Goal: Task Accomplishment & Management: Use online tool/utility

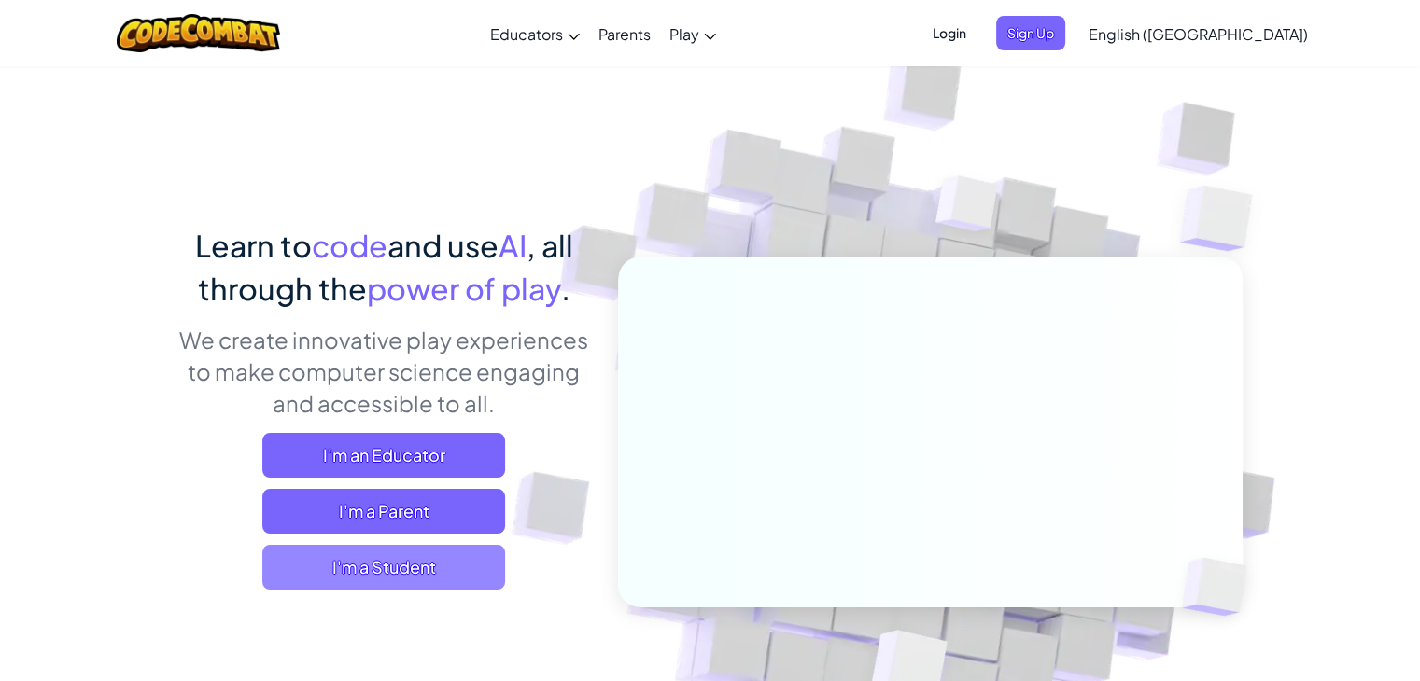
click at [455, 573] on span "I'm a Student" at bounding box center [383, 567] width 243 height 45
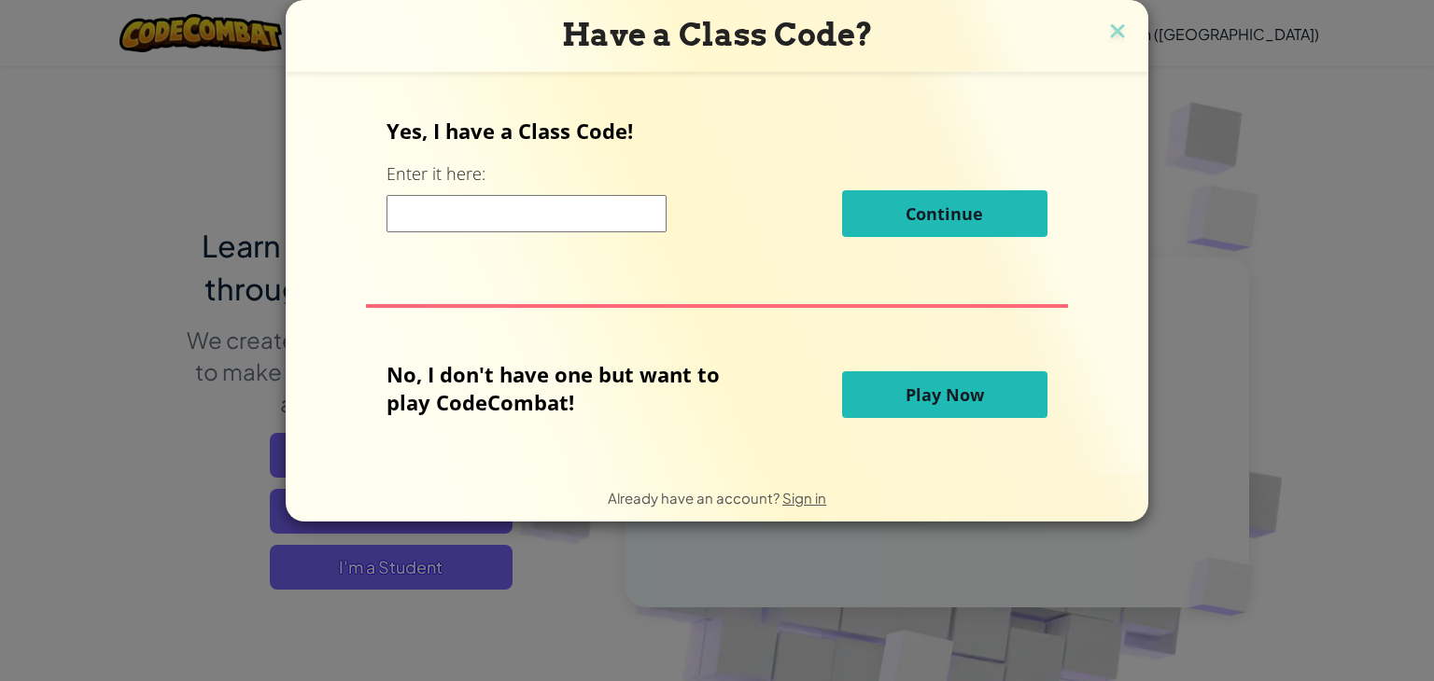
click at [576, 221] on input at bounding box center [526, 213] width 280 height 37
click at [915, 394] on span "Play Now" at bounding box center [944, 395] width 78 height 22
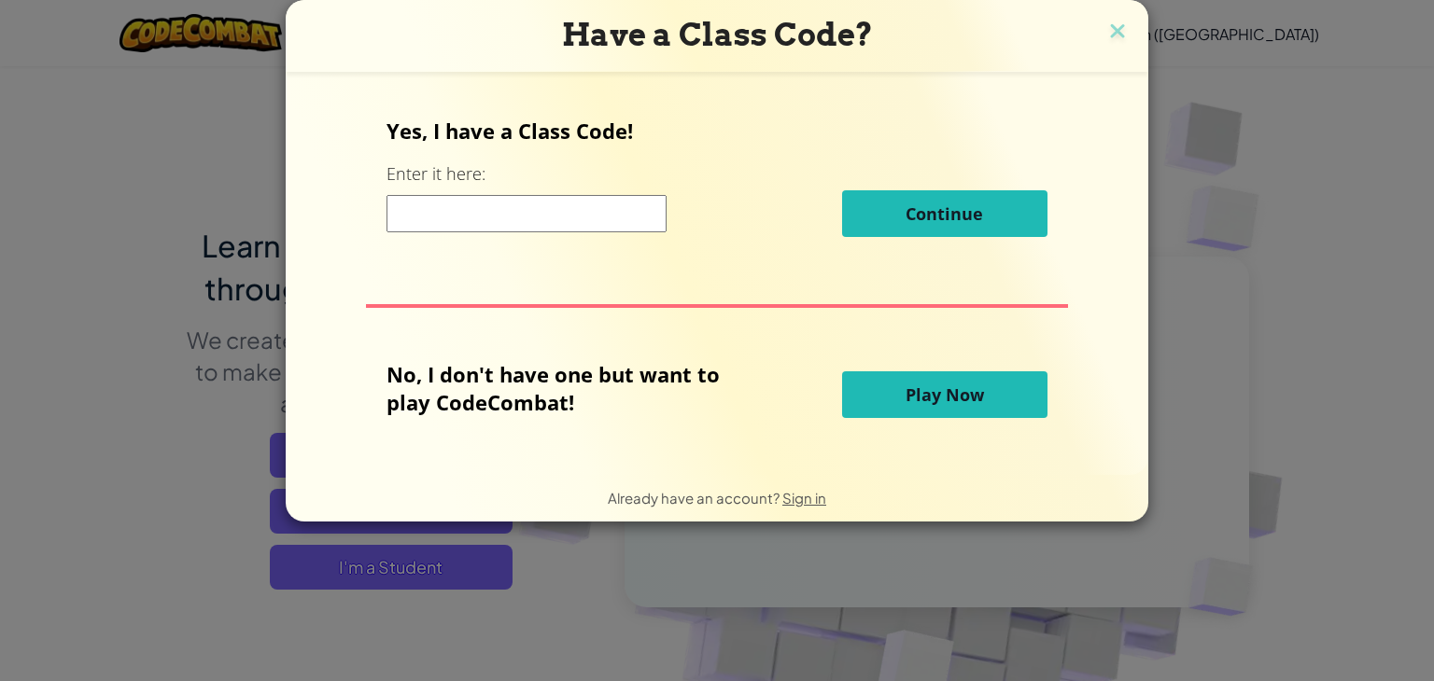
click at [915, 394] on span "Play Now" at bounding box center [944, 395] width 78 height 22
click at [993, 389] on button "Play Now" at bounding box center [944, 394] width 205 height 47
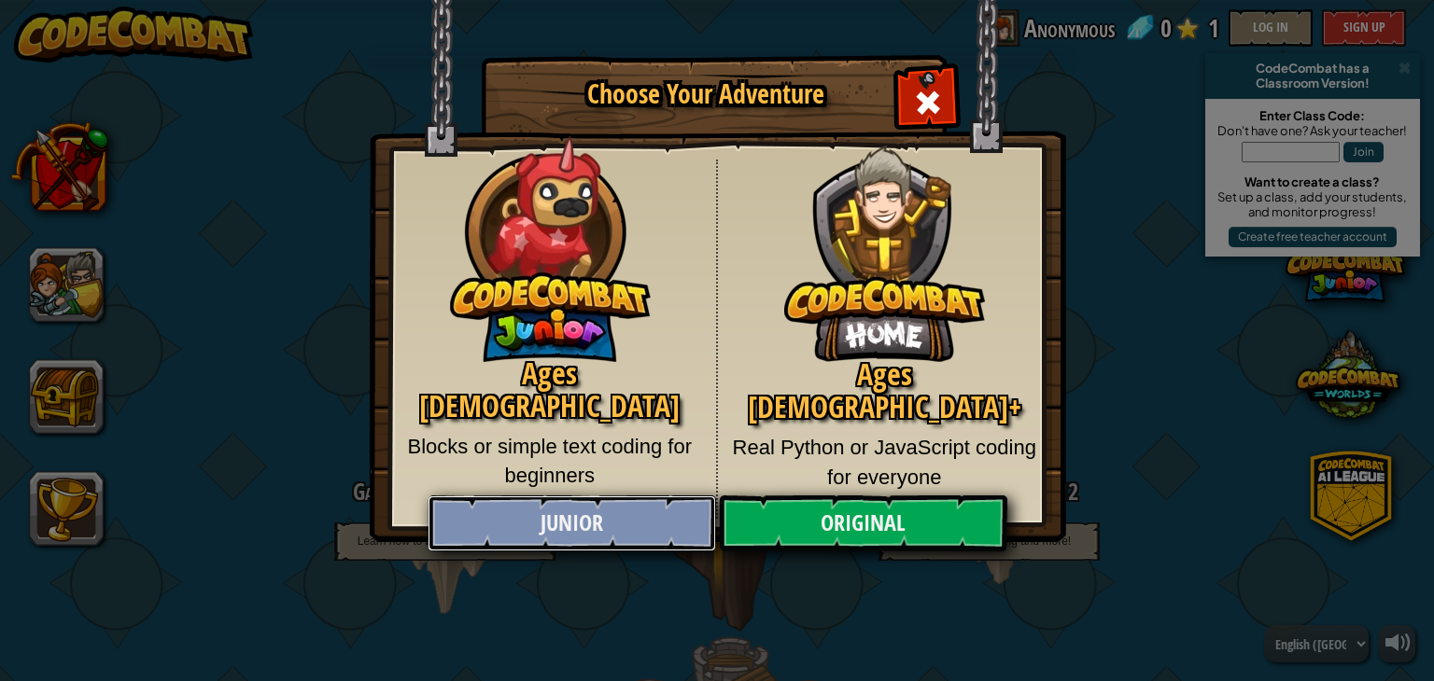
click at [611, 498] on link "Junior" at bounding box center [570, 524] width 287 height 56
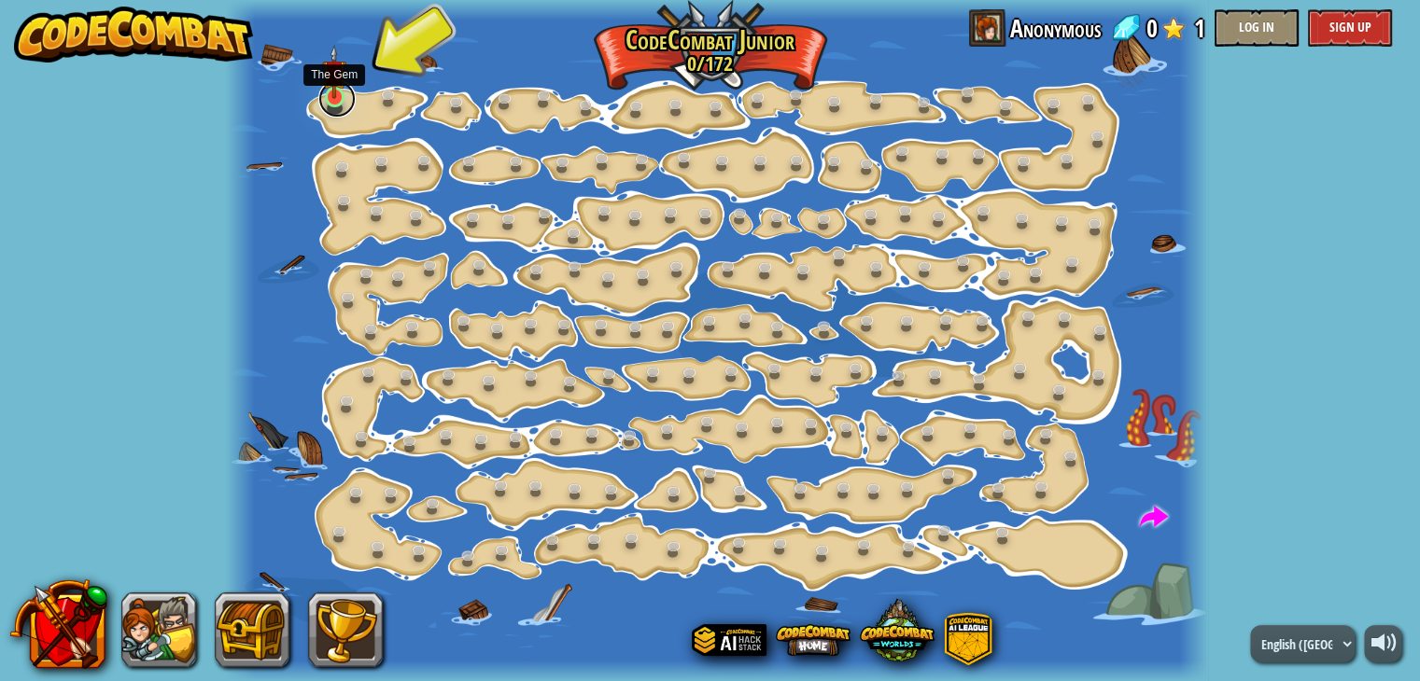
click at [334, 102] on link at bounding box center [336, 98] width 37 height 37
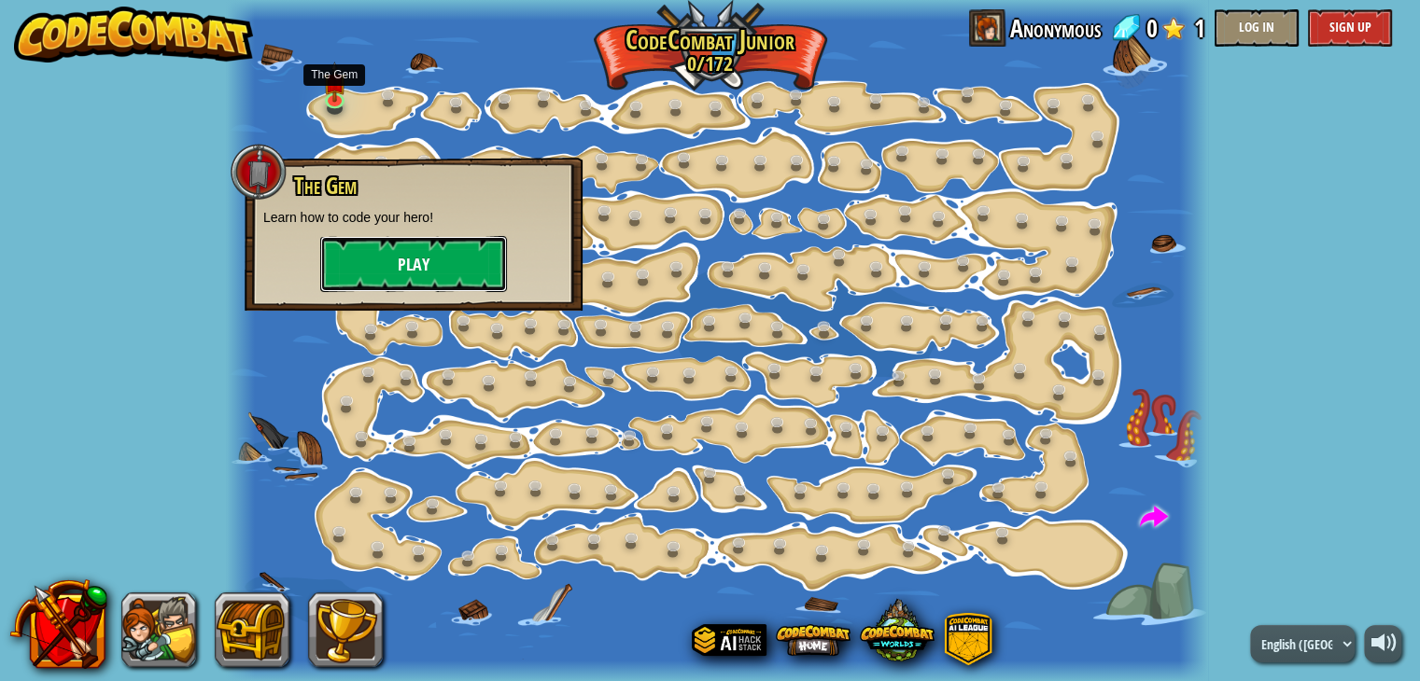
click at [459, 260] on button "Play" at bounding box center [413, 264] width 187 height 56
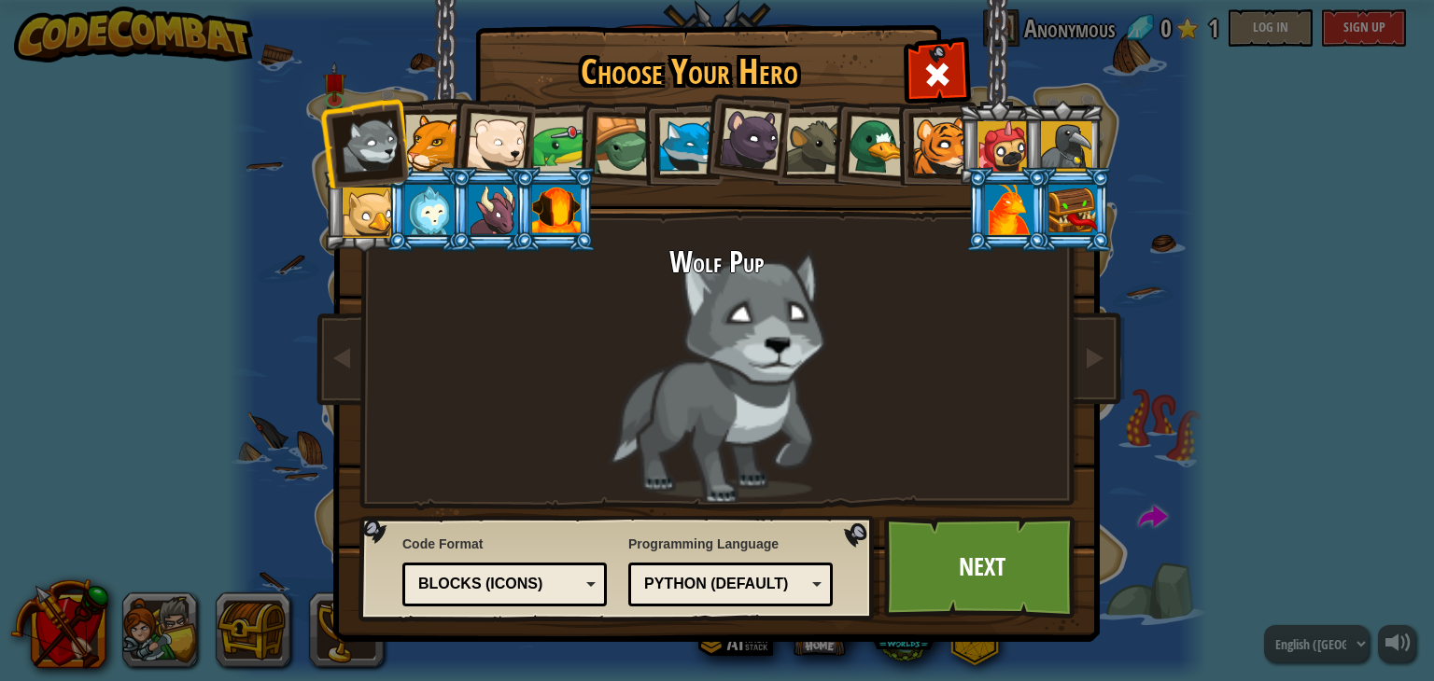
click at [508, 153] on div at bounding box center [497, 144] width 62 height 62
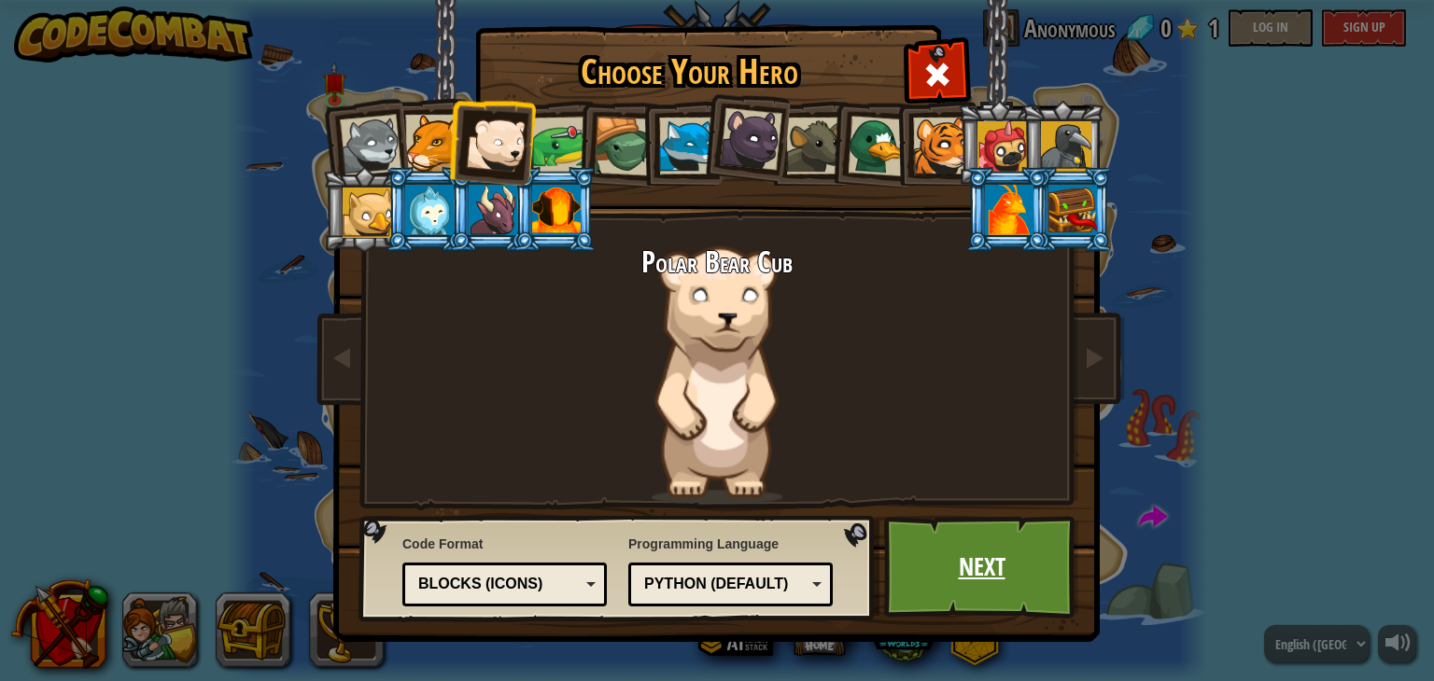
click at [991, 553] on link "Next" at bounding box center [981, 567] width 195 height 103
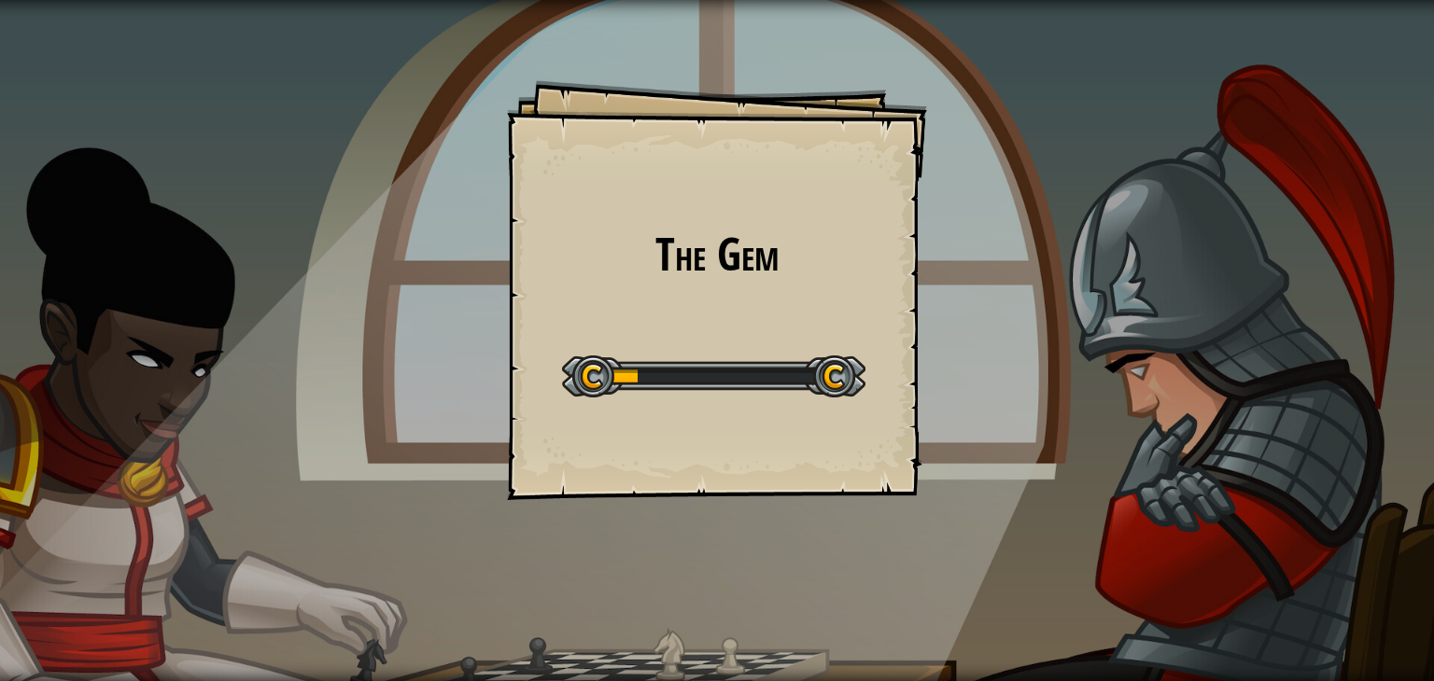
click at [698, 333] on div "The Gem Goals Start Level Error loading from server. Try refreshing the page. Y…" at bounding box center [717, 290] width 420 height 420
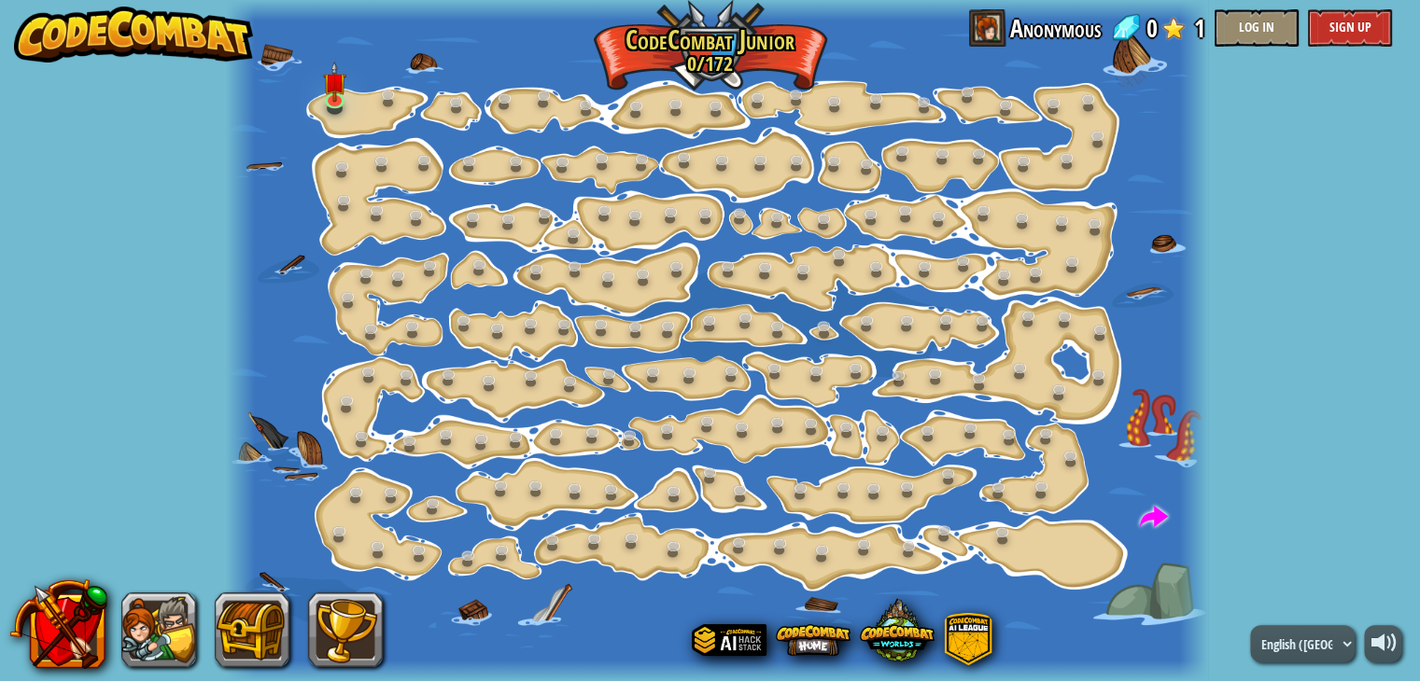
click at [84, 90] on div "powered by Step Change (Locked) Change step arguments. Go Smart (Locked) Now we…" at bounding box center [710, 340] width 1420 height 681
click at [333, 98] on img at bounding box center [334, 72] width 24 height 55
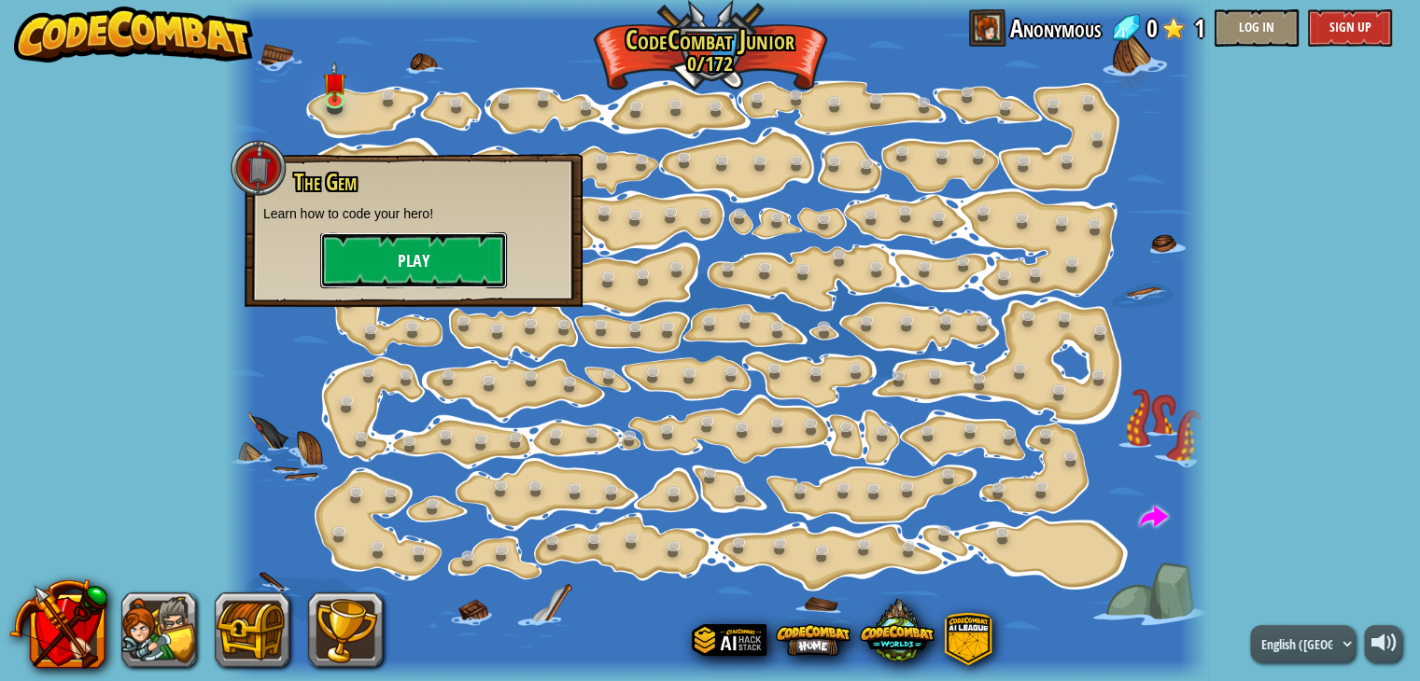
click at [416, 242] on button "Play" at bounding box center [413, 260] width 187 height 56
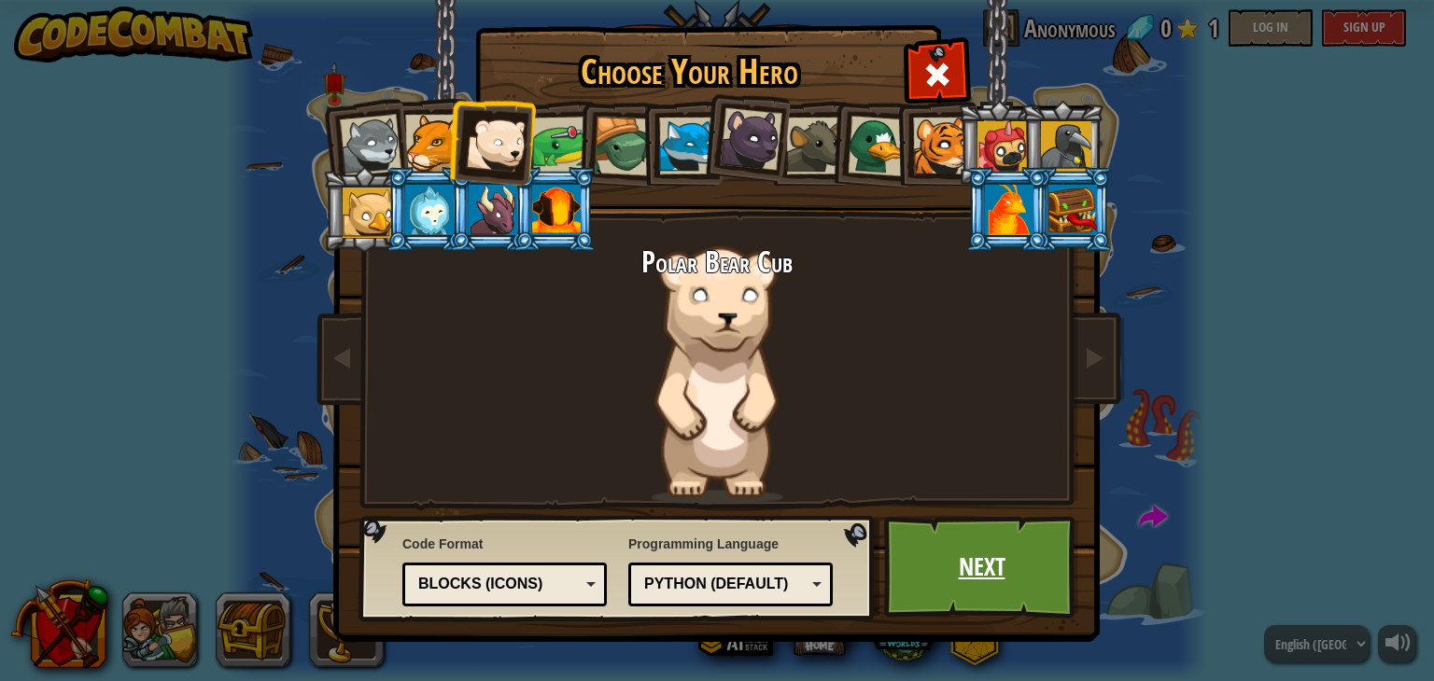
click at [1026, 553] on link "Next" at bounding box center [981, 567] width 195 height 103
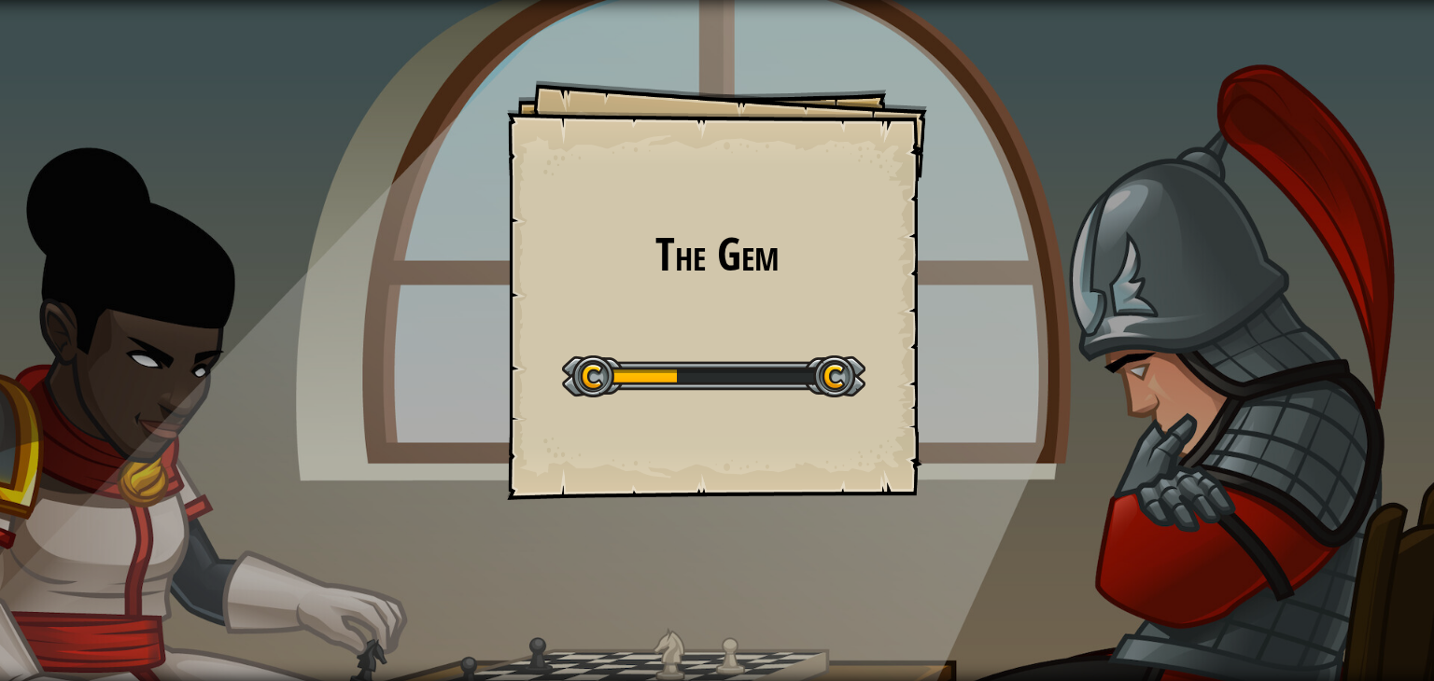
click at [708, 386] on div at bounding box center [713, 377] width 303 height 42
click at [708, 386] on div "The Gem Goals Start Level Error loading from server. Try refreshing the page. Y…" at bounding box center [717, 340] width 1434 height 681
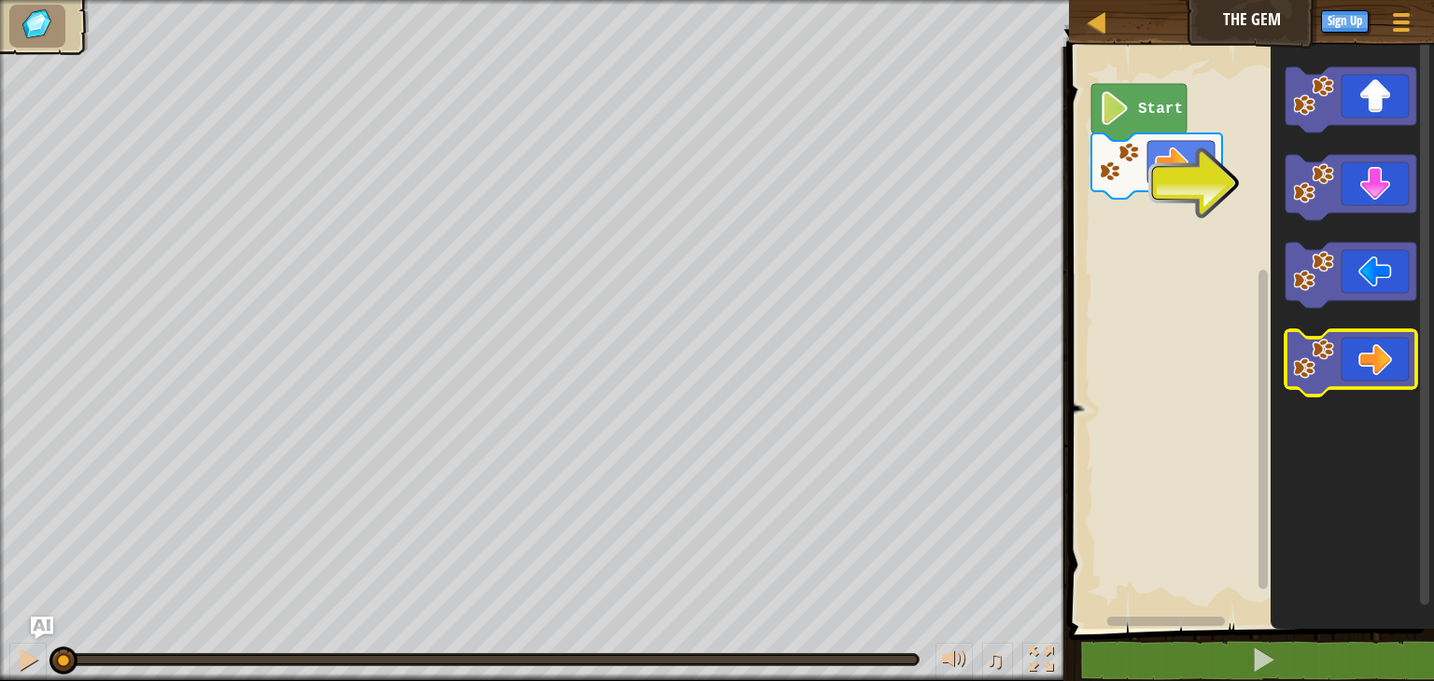
click at [1359, 349] on icon "Blockly Workspace" at bounding box center [1350, 362] width 131 height 65
